Goal: Navigation & Orientation: Find specific page/section

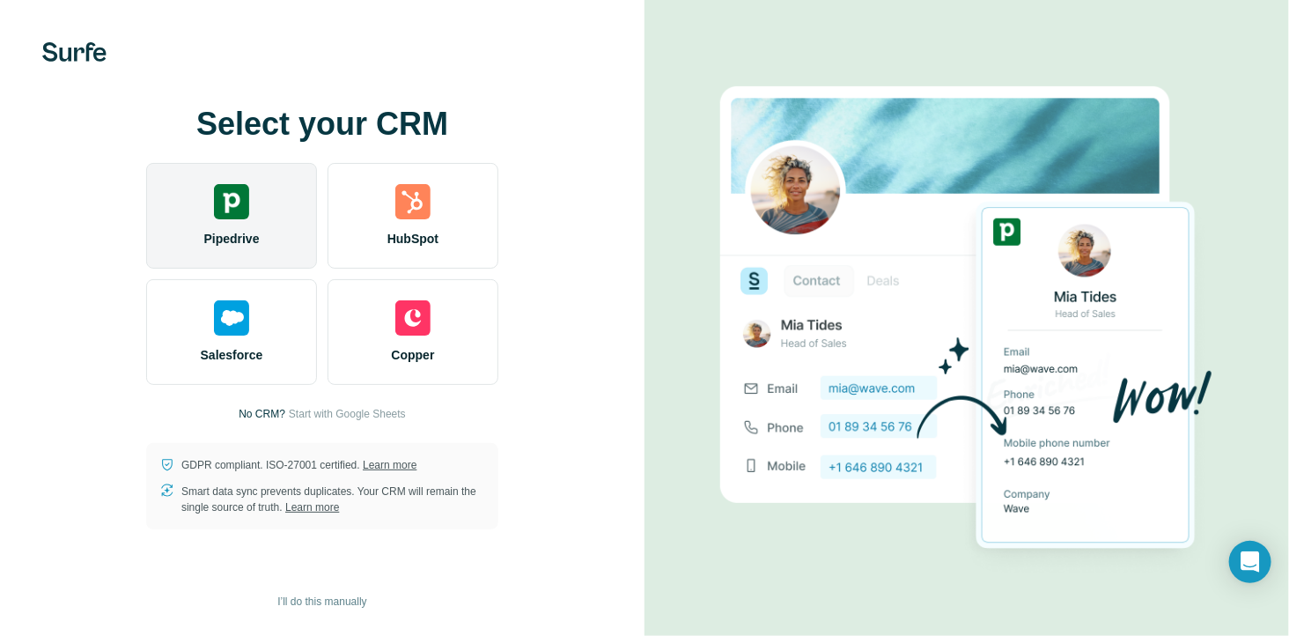
click at [239, 203] on img at bounding box center [231, 201] width 35 height 35
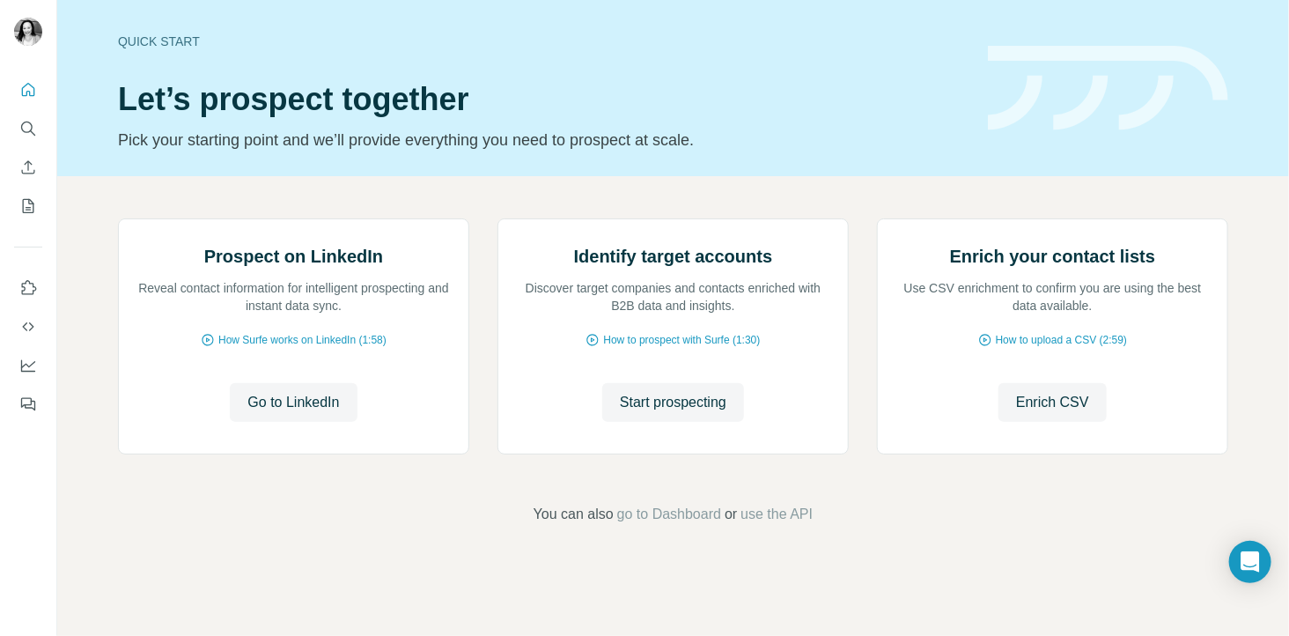
click at [841, 50] on div "Quick start Let’s prospect together Pick your starting point and we’ll provide …" at bounding box center [542, 88] width 849 height 129
click at [23, 212] on icon "My lists" at bounding box center [28, 206] width 11 height 14
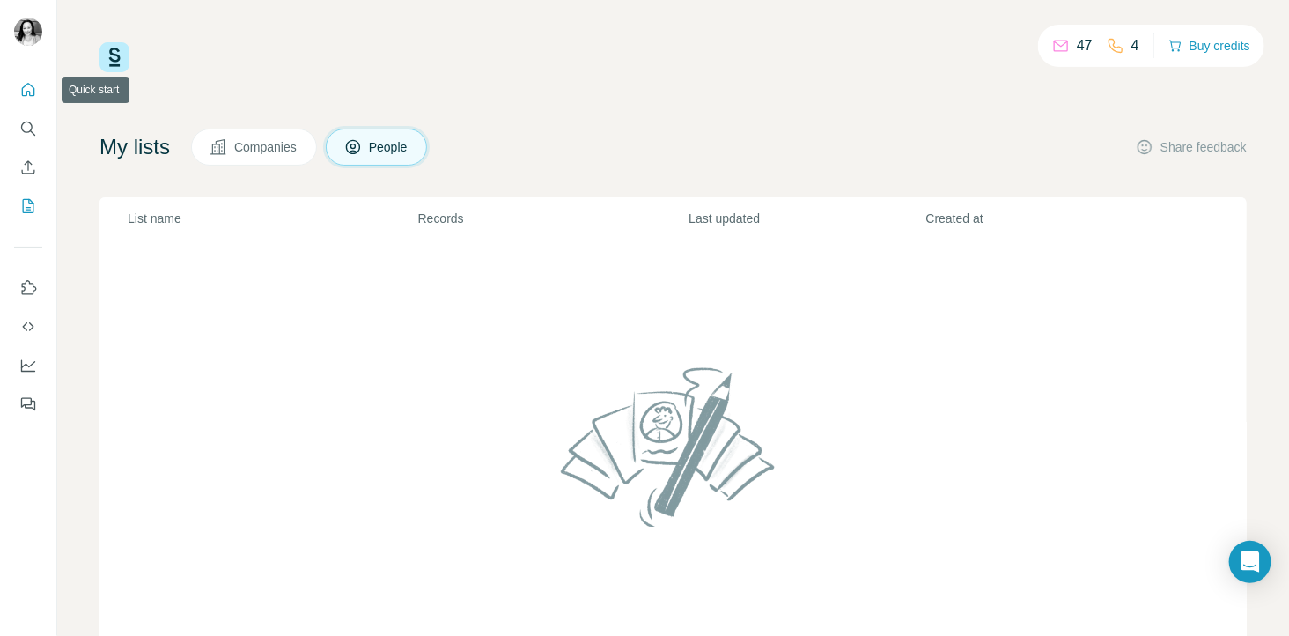
click at [32, 84] on icon "Quick start" at bounding box center [28, 90] width 18 height 18
